Goal: Information Seeking & Learning: Learn about a topic

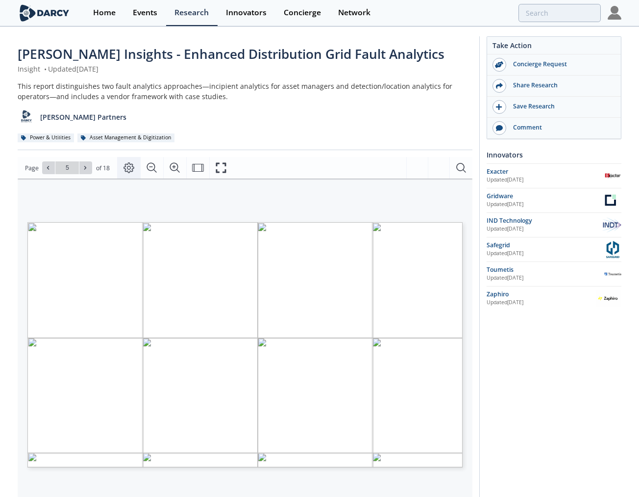
click at [130, 167] on icon "Page Layout" at bounding box center [129, 168] width 12 height 12
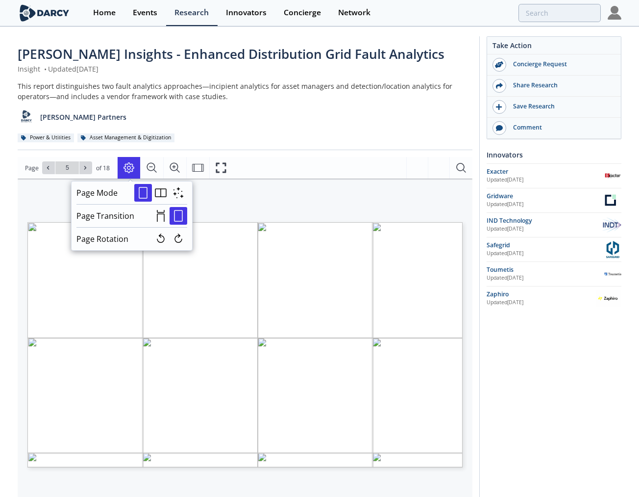
click at [235, 147] on div "[PERSON_NAME] Insights - Enhanced Distribution Grid Fault Analytics Insight • U…" at bounding box center [245, 97] width 455 height 105
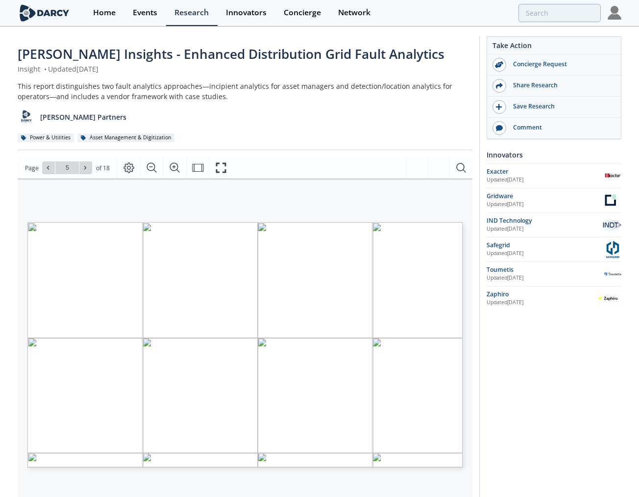
click at [229, 243] on span "AN OVERVIEW OF FAULT TYPES, CAUSES AND INDICATORS" at bounding box center [179, 243] width 199 height 6
click at [90, 165] on button at bounding box center [85, 167] width 13 height 13
type input "7"
type input "8"
type input "9"
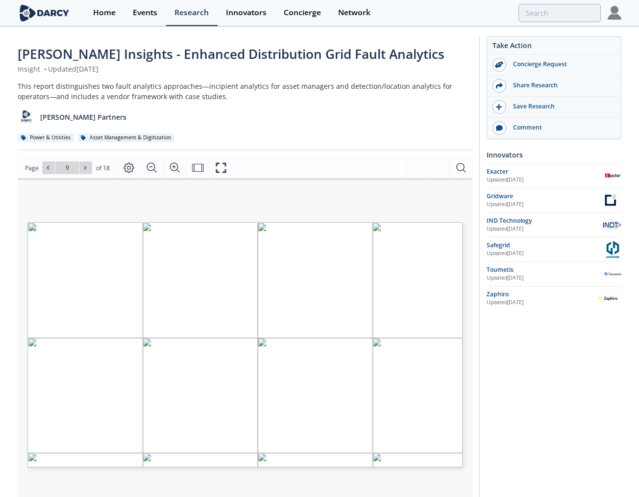
type input "10"
type input "11"
type input "12"
type input "13"
type input "15"
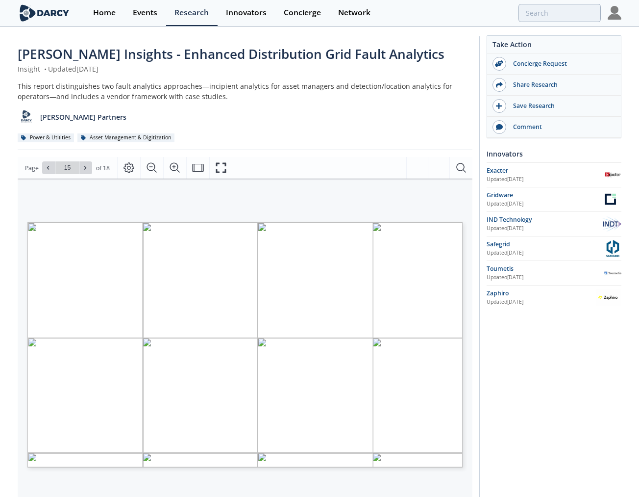
scroll to position [31, 0]
